Goal: Information Seeking & Learning: Learn about a topic

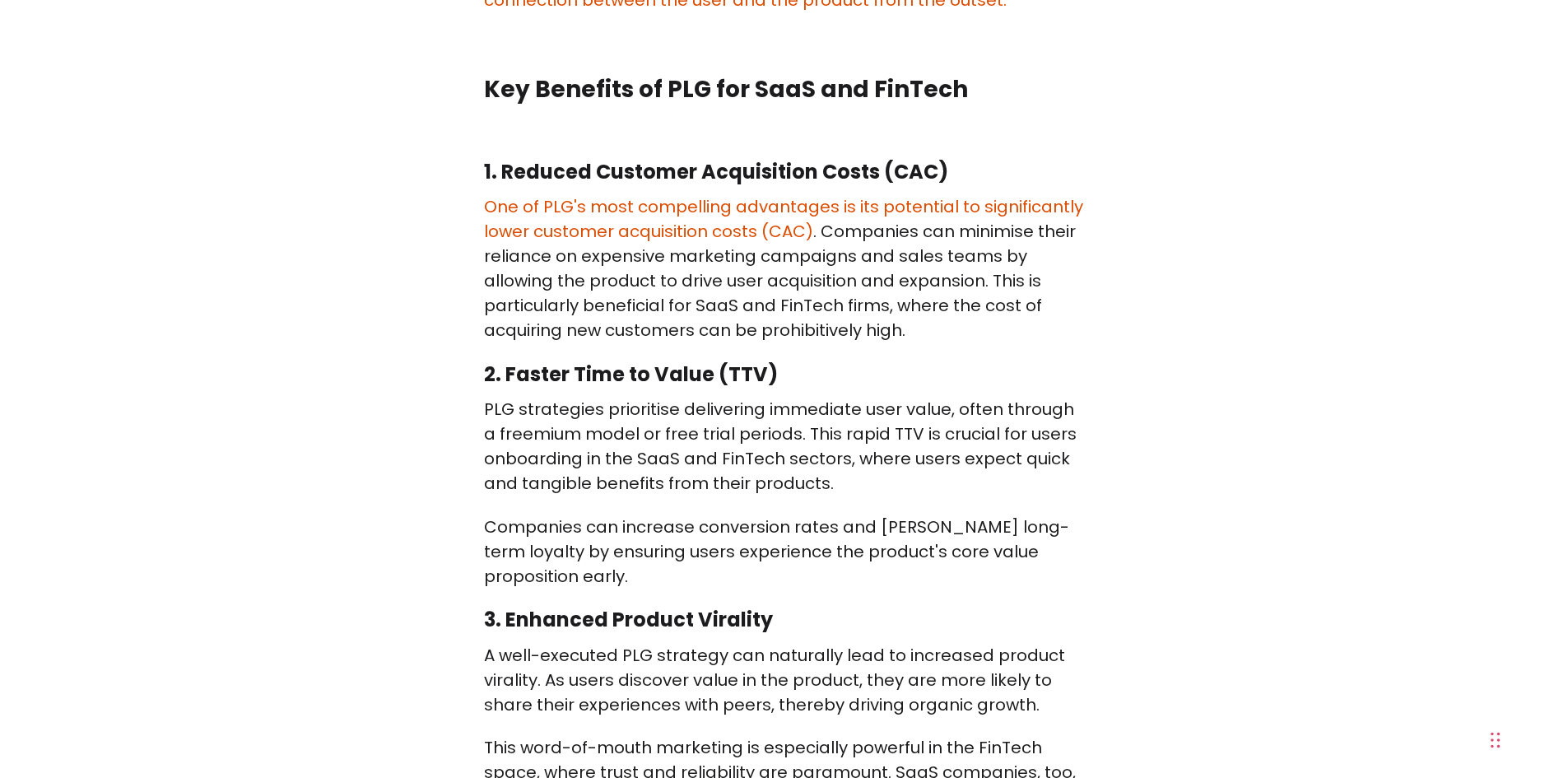
scroll to position [1317, 0]
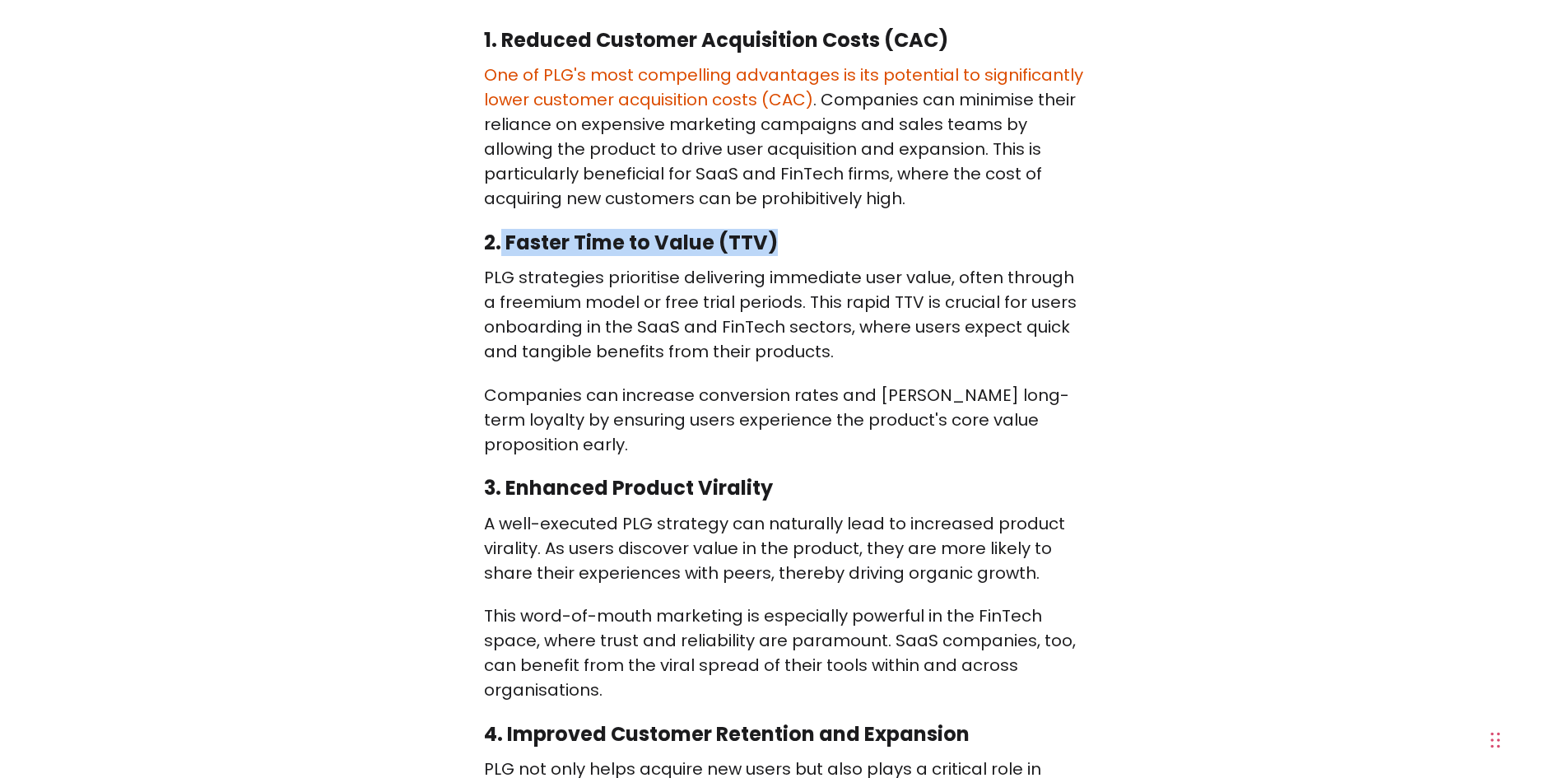
drag, startPoint x: 500, startPoint y: 214, endPoint x: 793, endPoint y: 204, distance: 293.2
click at [793, 229] on h3 "2. Faster Time to Value (TTV)" at bounding box center [784, 243] width 601 height 27
drag, startPoint x: 712, startPoint y: 216, endPoint x: 506, endPoint y: 215, distance: 206.0
click at [506, 229] on h3 "2. Faster Time to Value (TTV)" at bounding box center [784, 243] width 601 height 27
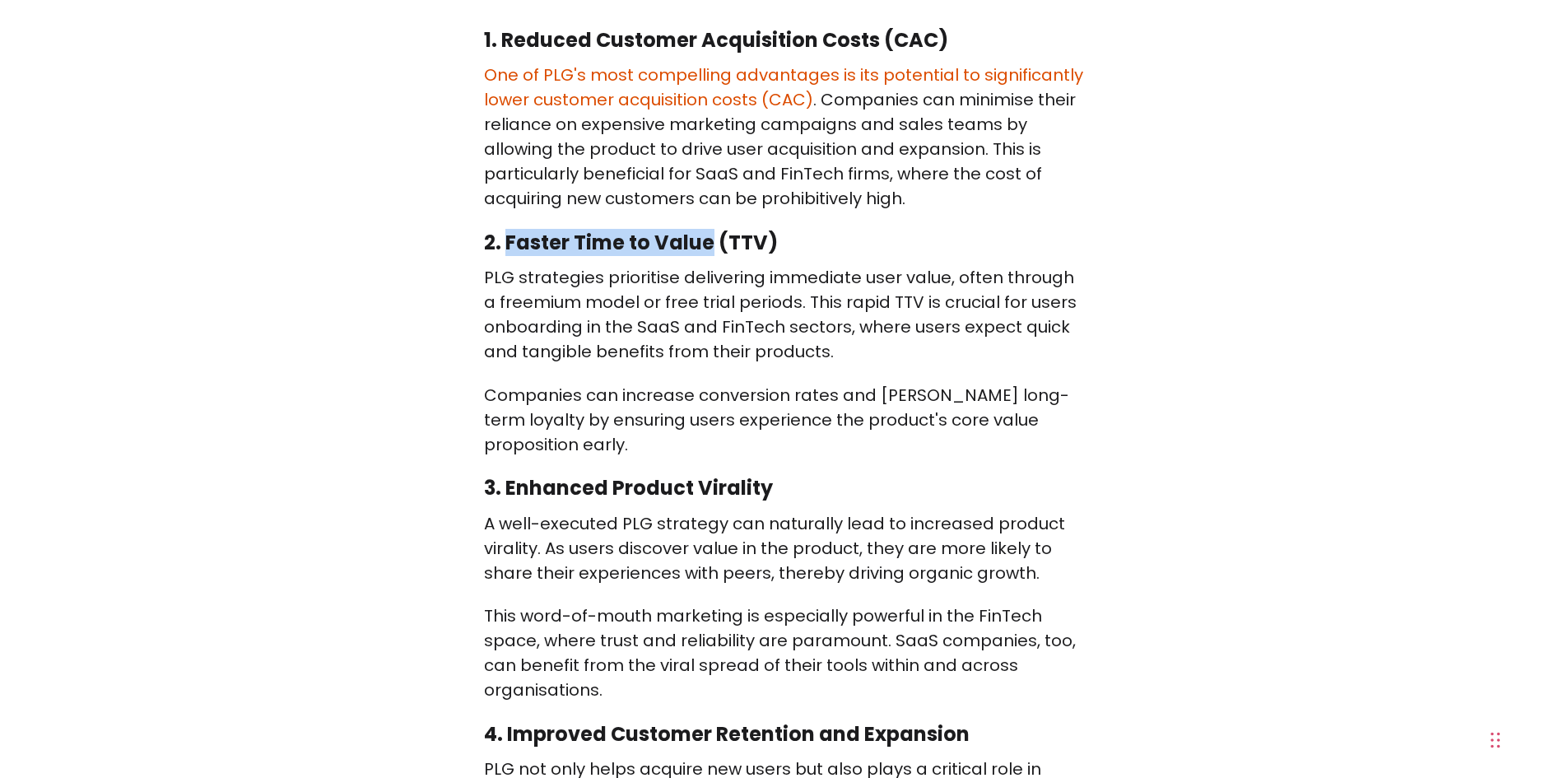
click at [506, 229] on h3 "2. Faster Time to Value (TTV)" at bounding box center [784, 243] width 601 height 27
drag, startPoint x: 506, startPoint y: 215, endPoint x: 711, endPoint y: 206, distance: 205.2
click at [711, 229] on h3 "2. Faster Time to Value (TTV)" at bounding box center [784, 243] width 601 height 27
drag, startPoint x: 508, startPoint y: 219, endPoint x: 709, endPoint y: 209, distance: 201.2
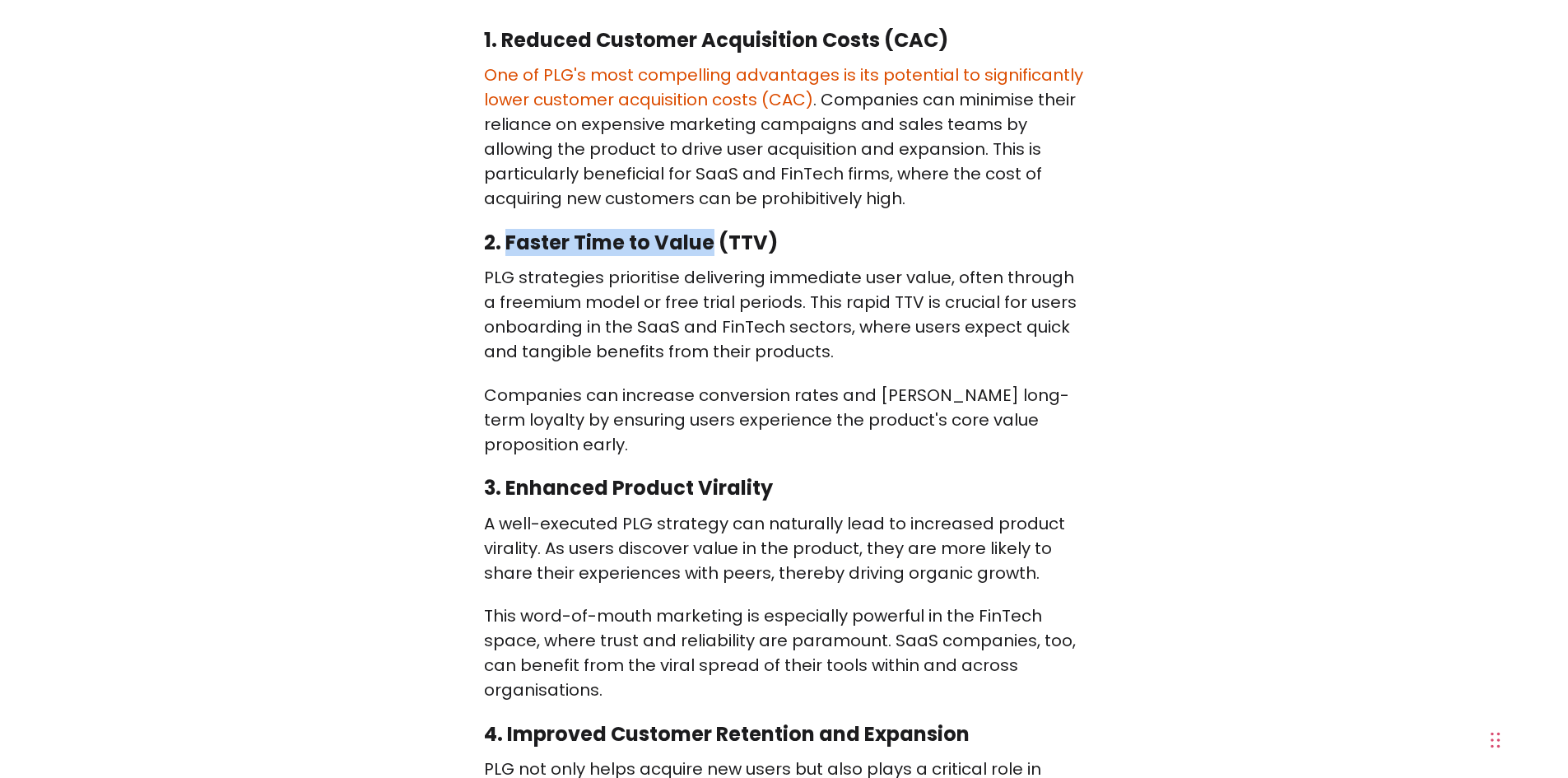
click at [709, 229] on h3 "2. Faster Time to Value (TTV)" at bounding box center [784, 243] width 601 height 27
drag, startPoint x: 505, startPoint y: 441, endPoint x: 774, endPoint y: 442, distance: 269.0
click at [774, 475] on h3 "3. Enhanced Product Virality" at bounding box center [784, 489] width 601 height 27
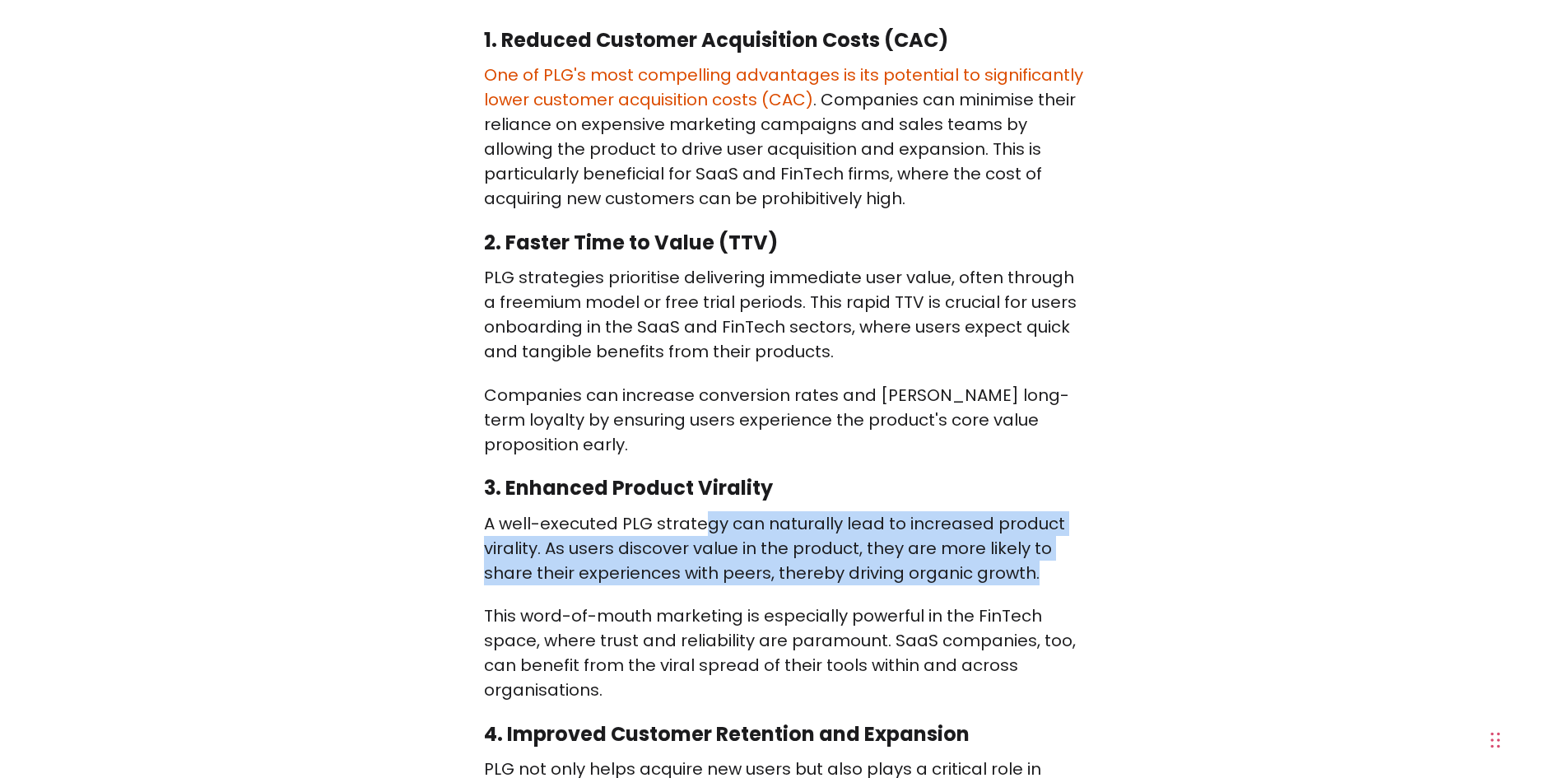
drag, startPoint x: 718, startPoint y: 470, endPoint x: 1084, endPoint y: 528, distance: 370.6
click at [1084, 528] on p "A well-executed PLG strategy can naturally lead to increased product virality. …" at bounding box center [784, 549] width 601 height 74
click at [1084, 529] on p "A well-executed PLG strategy can naturally lead to increased product virality. …" at bounding box center [784, 549] width 601 height 74
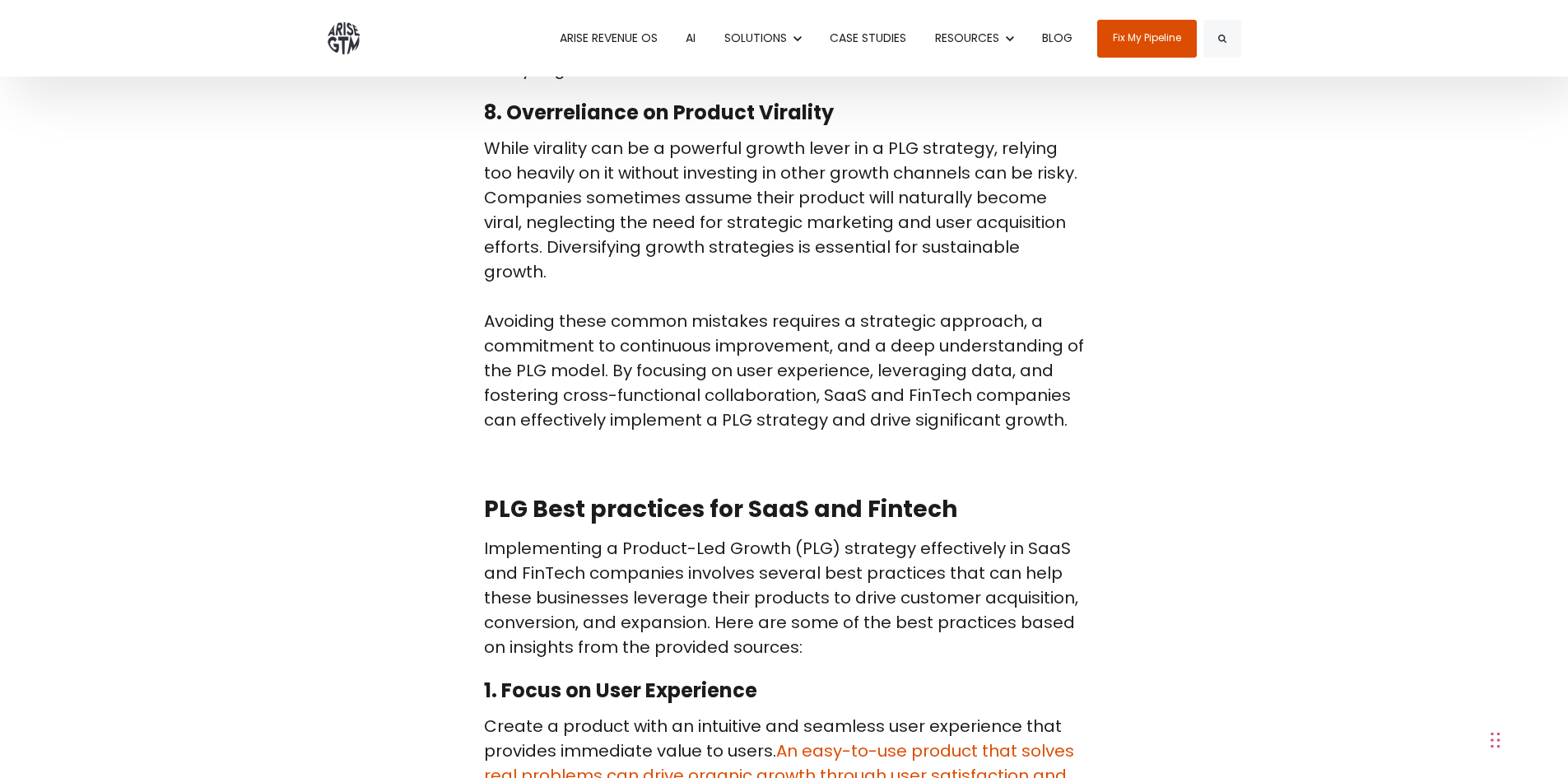
scroll to position [6254, 0]
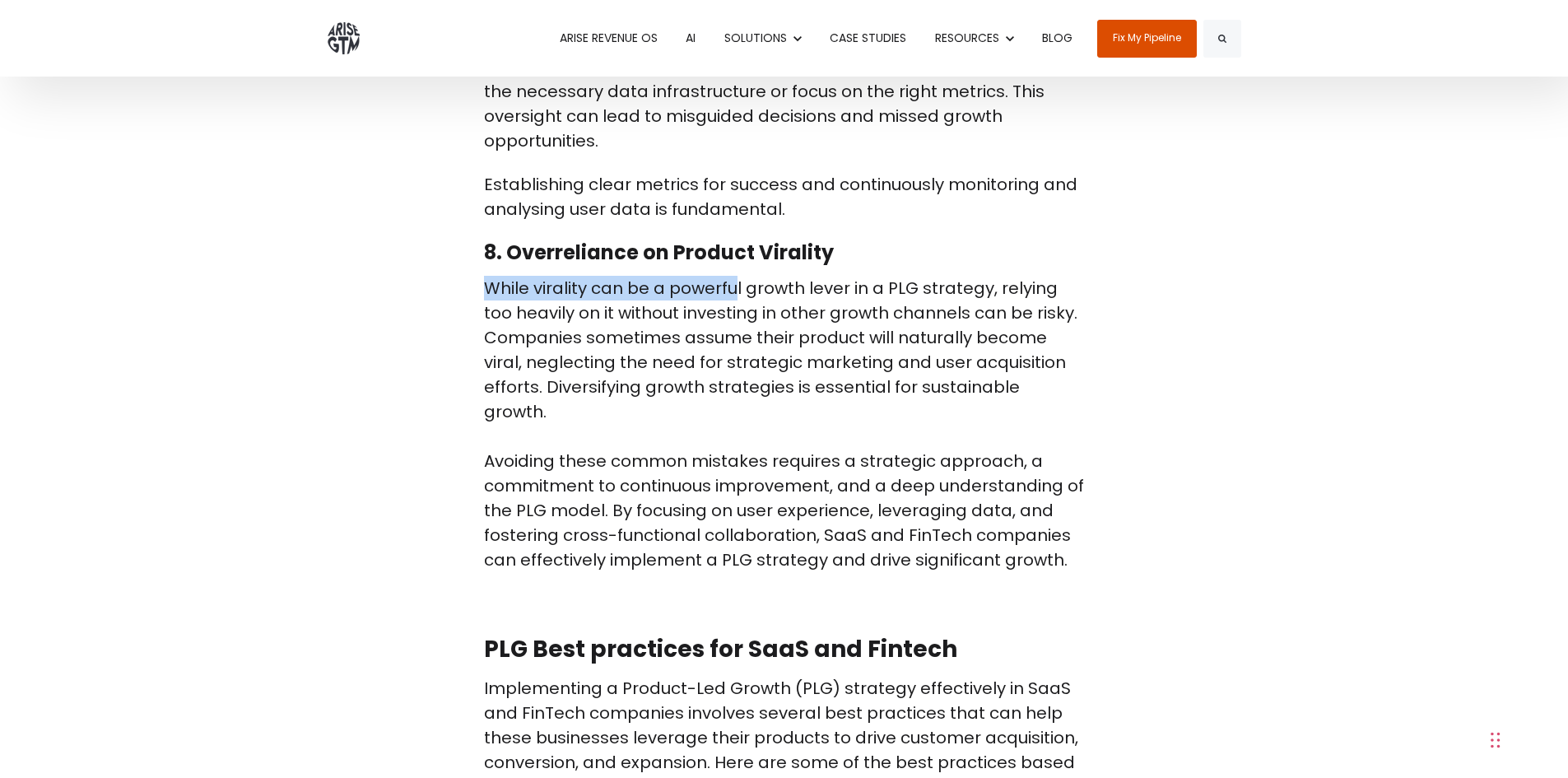
drag, startPoint x: 489, startPoint y: 214, endPoint x: 736, endPoint y: 216, distance: 247.0
click at [736, 276] on p "While virality can be a powerful growth lever in a PLG strategy, relying too he…" at bounding box center [784, 424] width 601 height 296
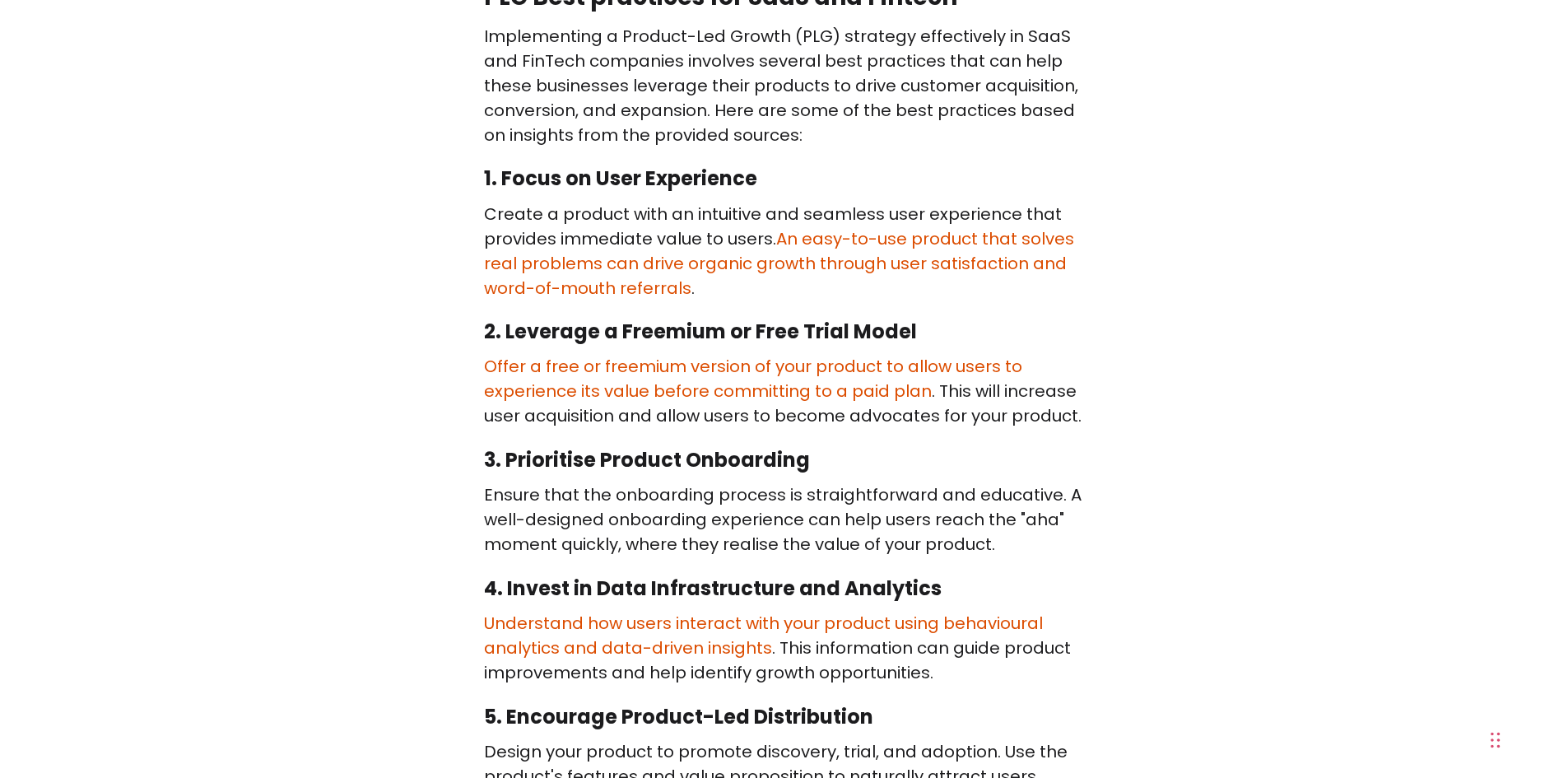
scroll to position [6913, 0]
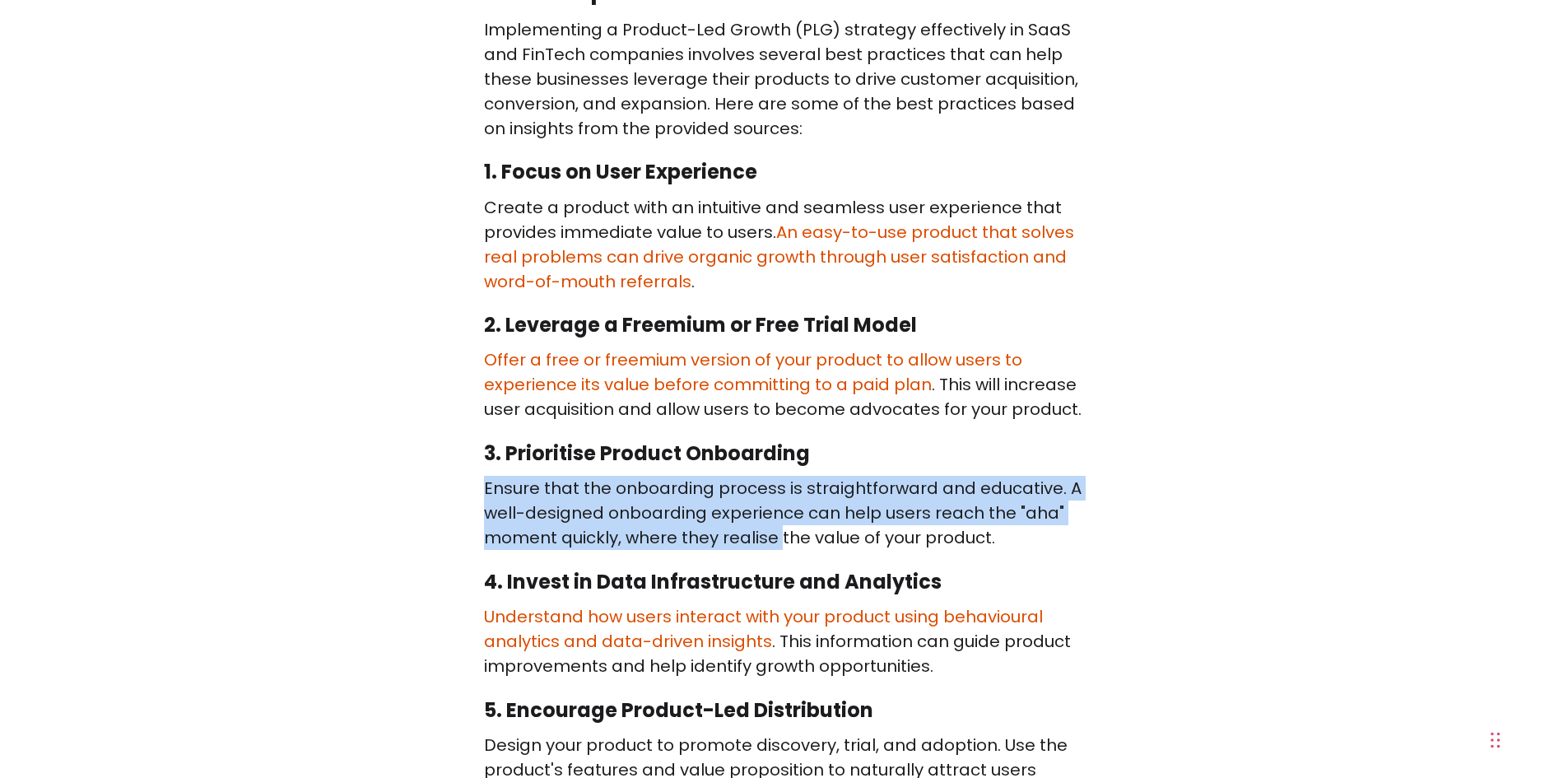
drag, startPoint x: 545, startPoint y: 385, endPoint x: 780, endPoint y: 436, distance: 240.5
click at [780, 476] on p "Ensure that the onboarding process is straightforward and educative. A well-des…" at bounding box center [784, 513] width 601 height 74
click at [1070, 476] on p "Ensure that the onboarding process is straightforward and educative. A well-des…" at bounding box center [784, 513] width 601 height 74
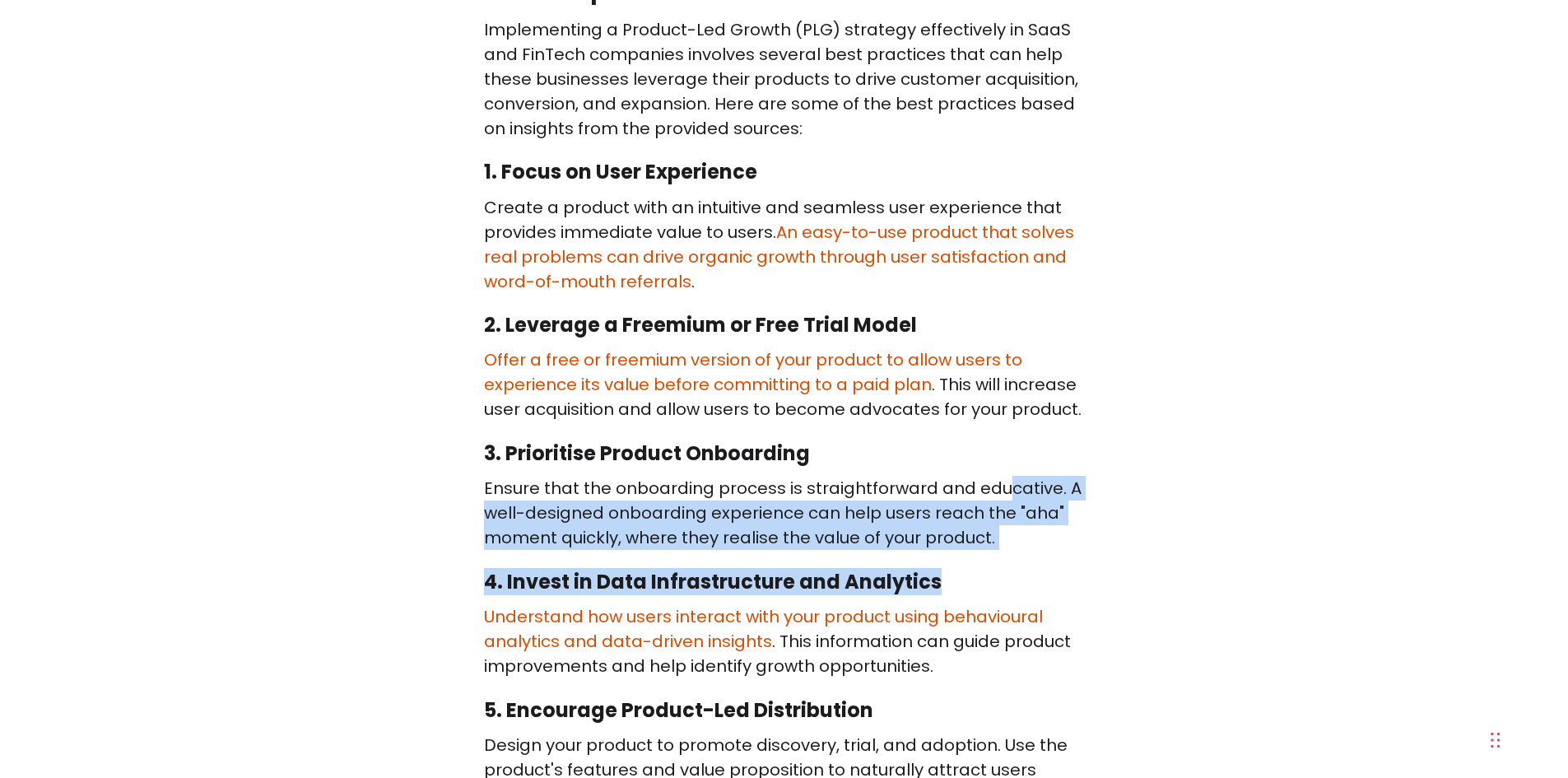
drag, startPoint x: 1020, startPoint y: 452, endPoint x: 1003, endPoint y: 373, distance: 80.8
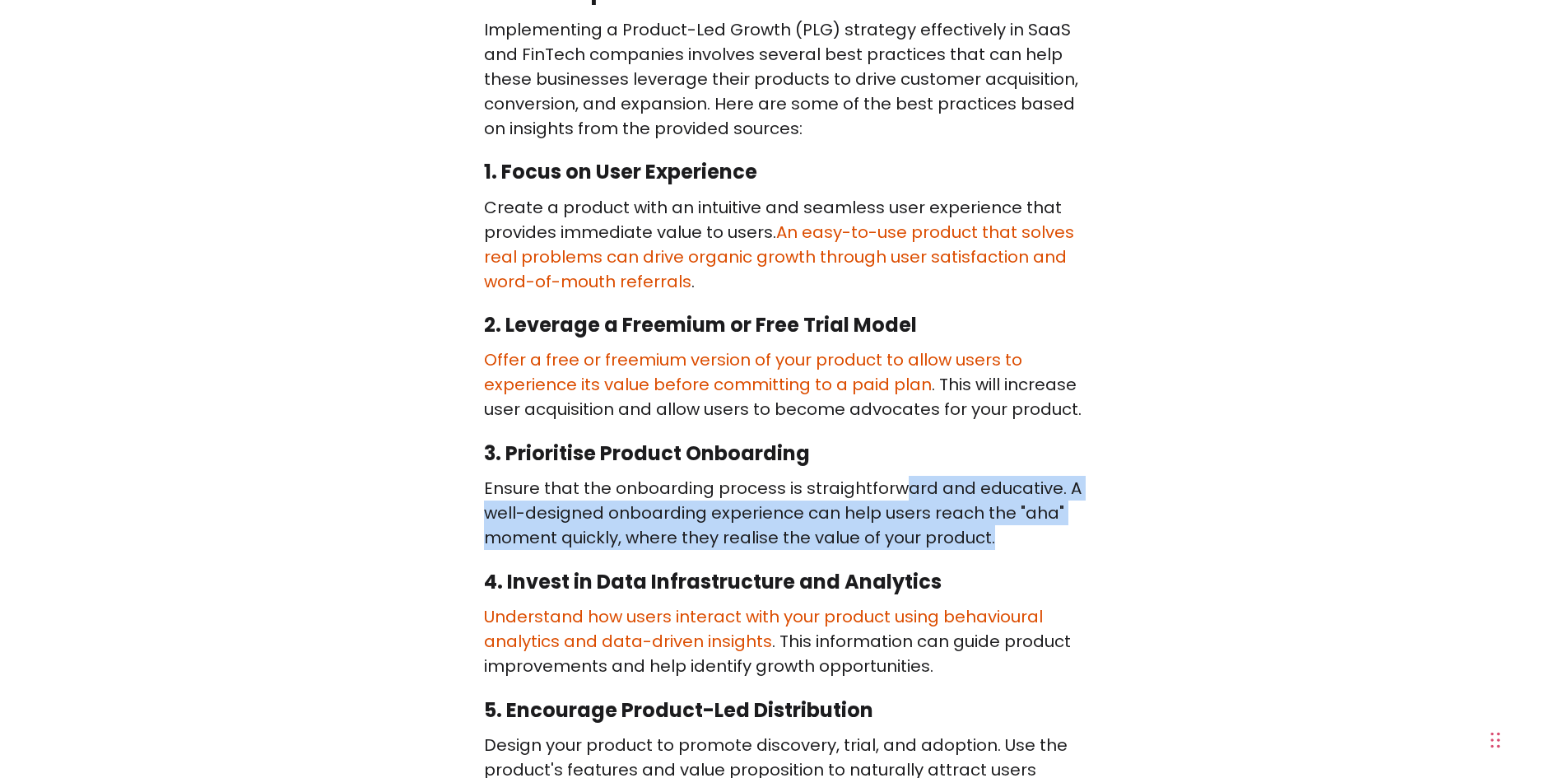
drag, startPoint x: 894, startPoint y: 385, endPoint x: 1058, endPoint y: 446, distance: 175.0
click at [1058, 476] on p "Ensure that the onboarding process is straightforward and educative. A well-des…" at bounding box center [784, 513] width 601 height 74
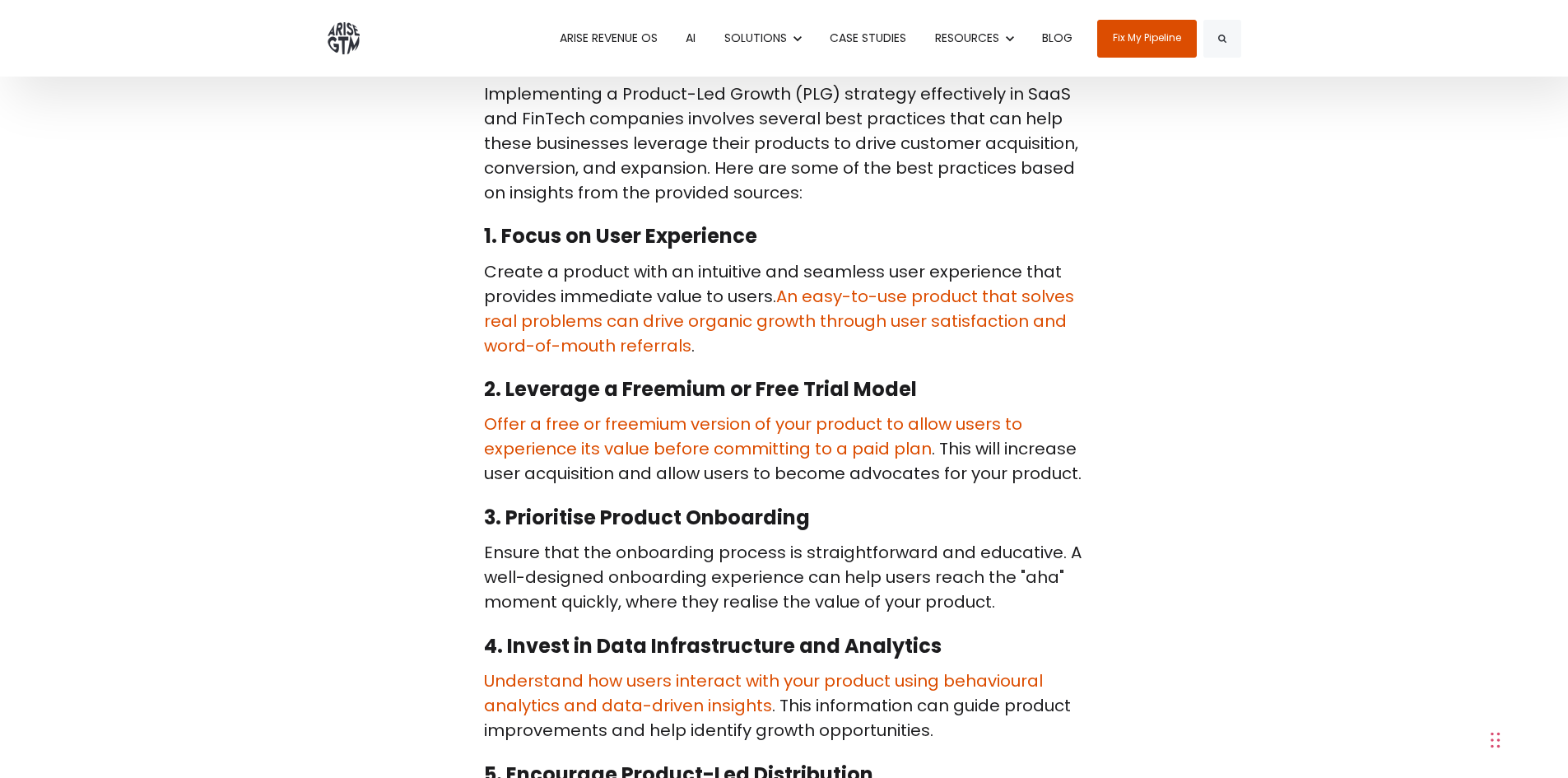
scroll to position [6584, 0]
